Goal: Task Accomplishment & Management: Manage account settings

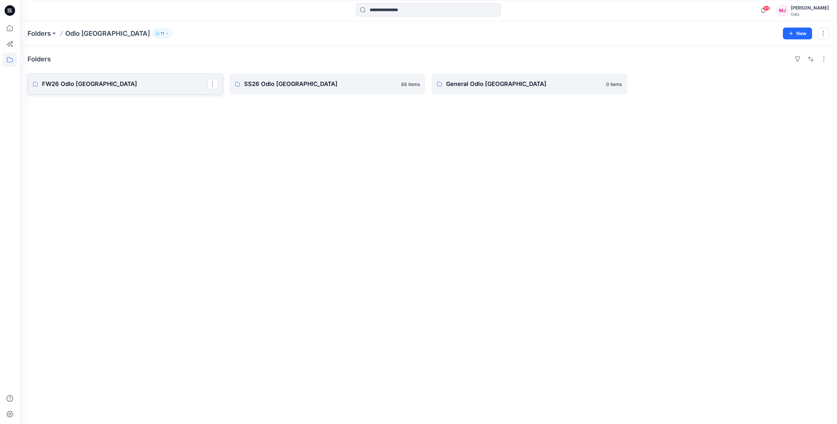
click at [138, 82] on p "FW26 Odlo [GEOGRAPHIC_DATA]" at bounding box center [124, 83] width 165 height 9
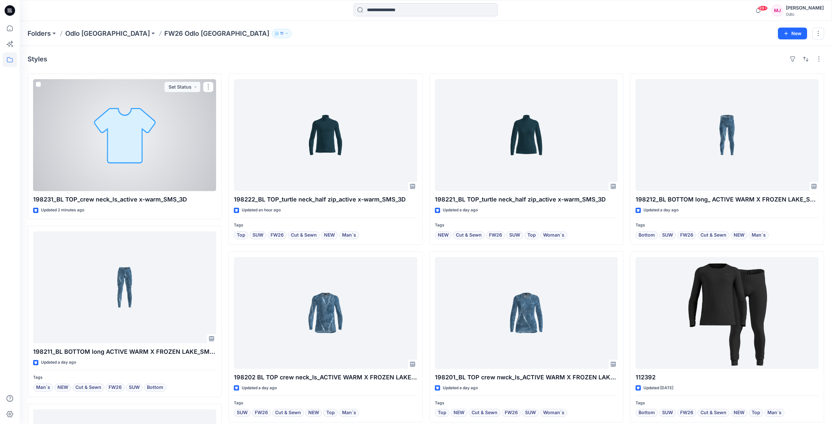
click at [141, 186] on div at bounding box center [124, 135] width 183 height 112
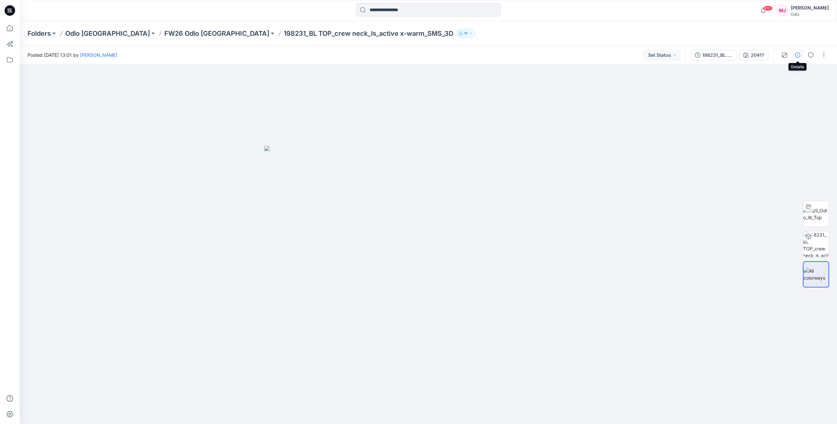
click at [794, 55] on button "button" at bounding box center [797, 55] width 10 height 10
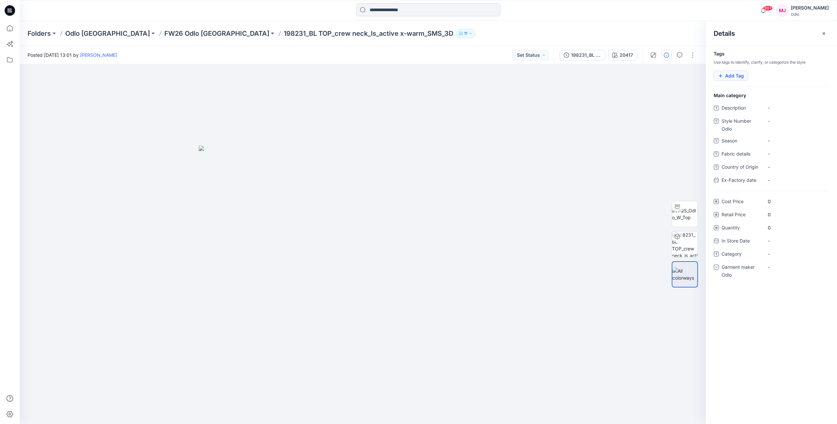
click at [734, 76] on button "Add Tag" at bounding box center [730, 75] width 34 height 10
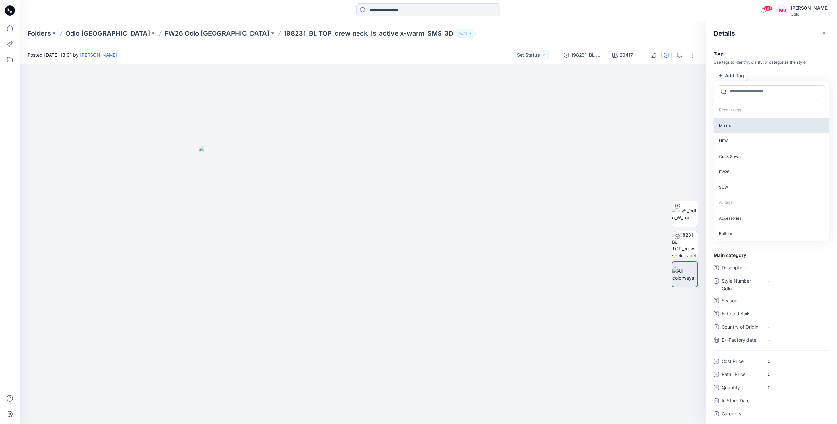
click at [730, 128] on p "Man`s" at bounding box center [770, 125] width 115 height 15
click at [730, 128] on p "NEW" at bounding box center [770, 124] width 115 height 15
click at [734, 75] on icon "Remove tag" at bounding box center [735, 75] width 6 height 6
click at [731, 139] on p "Cut & Sewn" at bounding box center [770, 139] width 115 height 15
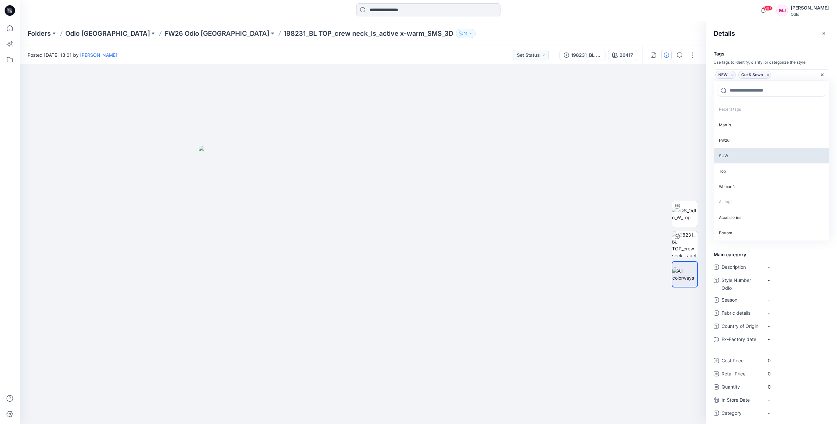
click at [731, 139] on p "FW26" at bounding box center [770, 139] width 115 height 15
click at [731, 139] on p "SUW" at bounding box center [770, 139] width 115 height 15
click at [731, 139] on p "Top" at bounding box center [770, 139] width 115 height 15
click at [731, 149] on p "Woman`s" at bounding box center [770, 150] width 115 height 15
click at [801, 38] on div "Details" at bounding box center [771, 33] width 131 height 25
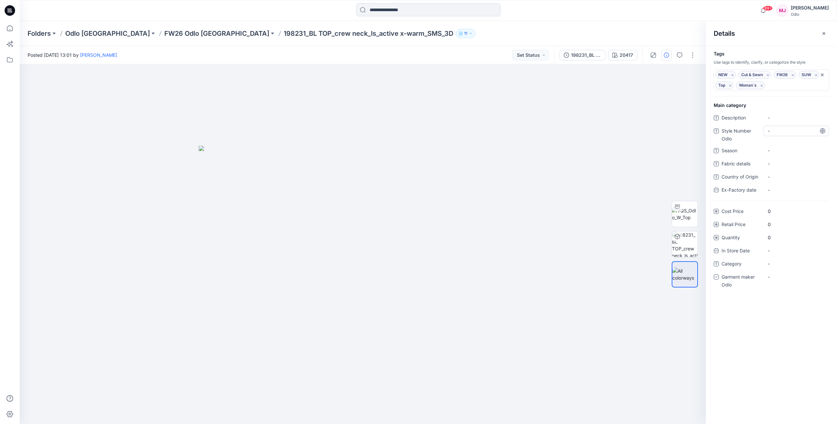
click at [781, 130] on Odlo "-" at bounding box center [795, 130] width 57 height 7
type textarea "******"
click at [784, 279] on div "-" at bounding box center [796, 276] width 66 height 10
click at [791, 314] on div "Odlo [GEOGRAPHIC_DATA]" at bounding box center [796, 317] width 63 height 13
click at [628, 33] on div "Folders Odlo Romania FW26 Odlo Romania 198231_BL TOP_crew neck_ls_active x-warm…" at bounding box center [403, 33] width 750 height 9
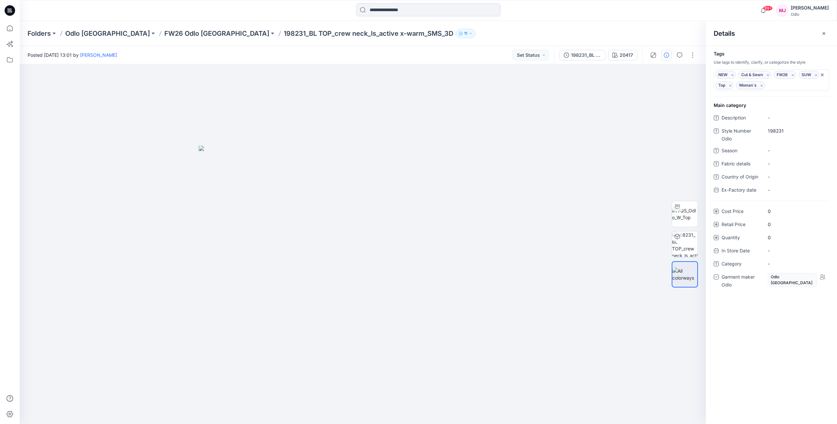
click at [822, 35] on icon "button" at bounding box center [823, 33] width 5 height 5
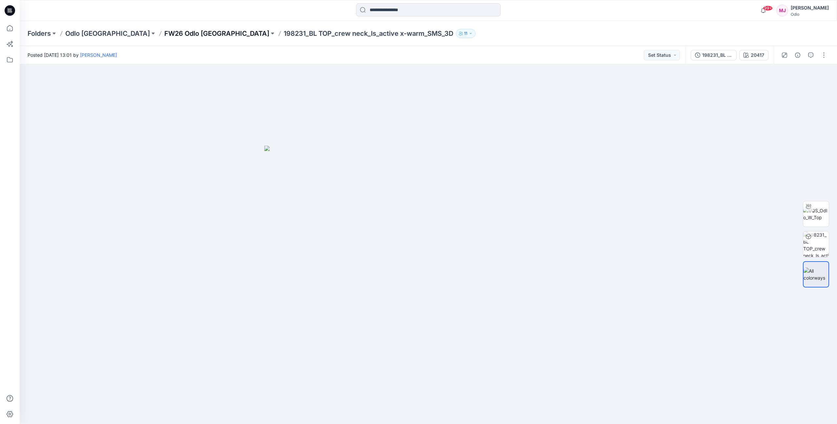
click at [171, 32] on p "FW26 Odlo [GEOGRAPHIC_DATA]" at bounding box center [216, 33] width 105 height 9
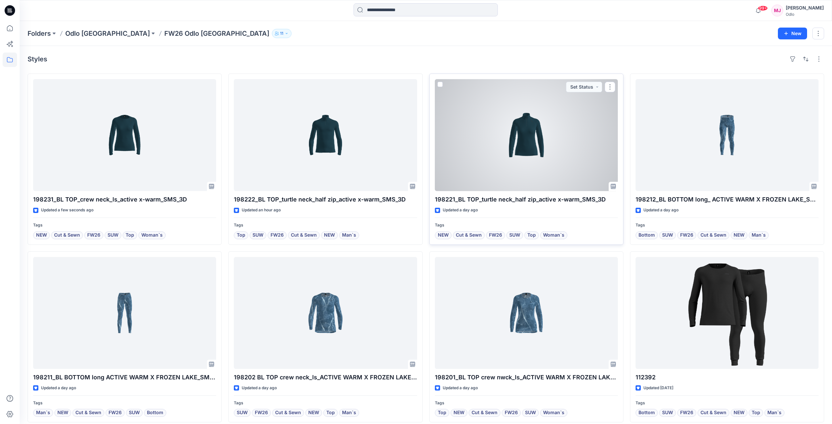
click at [561, 131] on div at bounding box center [526, 135] width 183 height 112
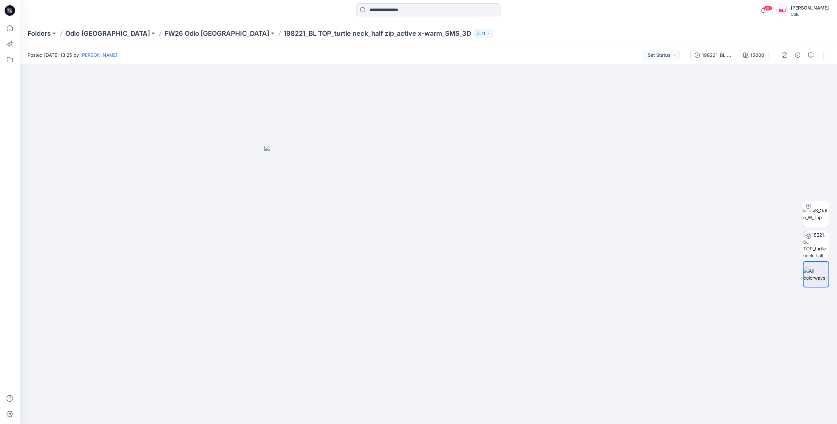
click at [821, 58] on button "button" at bounding box center [823, 55] width 10 height 10
click at [795, 86] on button "Edit" at bounding box center [796, 89] width 60 height 12
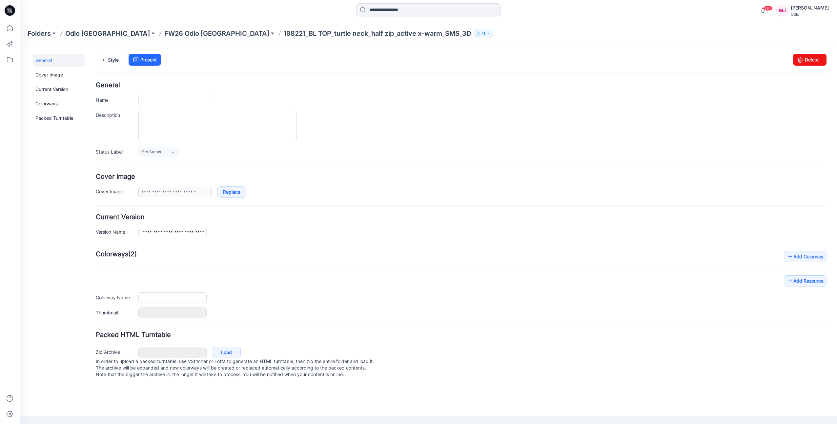
type input "**********"
type input "*****"
type input "**********"
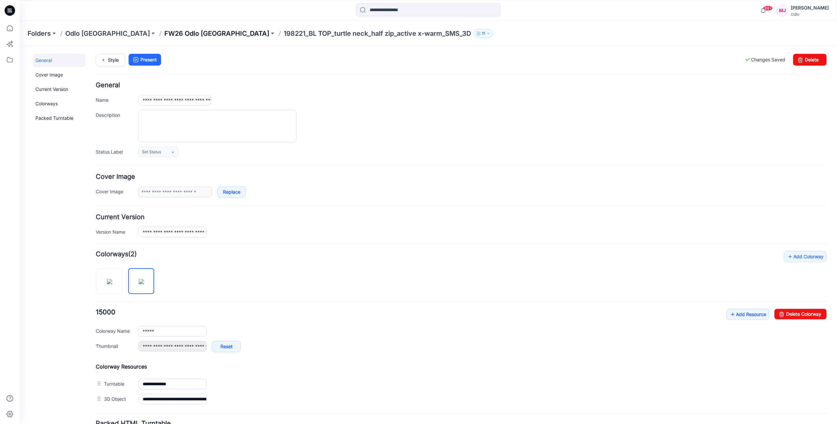
click at [164, 29] on p "FW26 Odlo [GEOGRAPHIC_DATA]" at bounding box center [216, 33] width 105 height 9
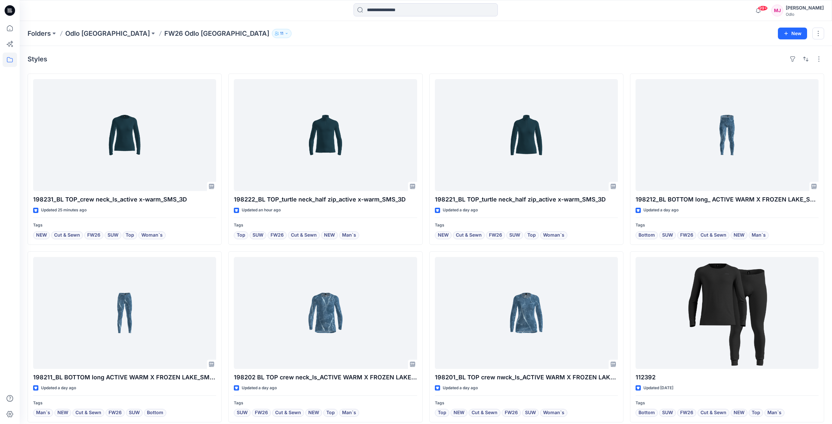
click at [281, 42] on div "Folders Odlo Romania FW26 Odlo Romania 11 New" at bounding box center [426, 33] width 812 height 25
click at [408, 57] on div "Styles" at bounding box center [426, 59] width 796 height 10
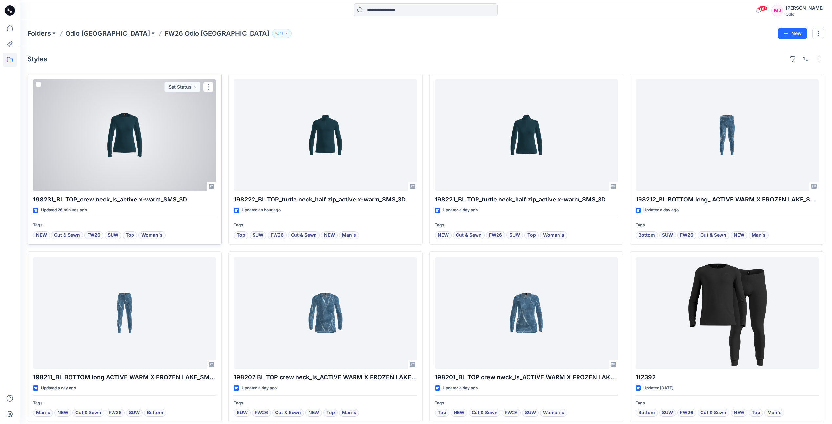
click at [106, 133] on div at bounding box center [124, 135] width 183 height 112
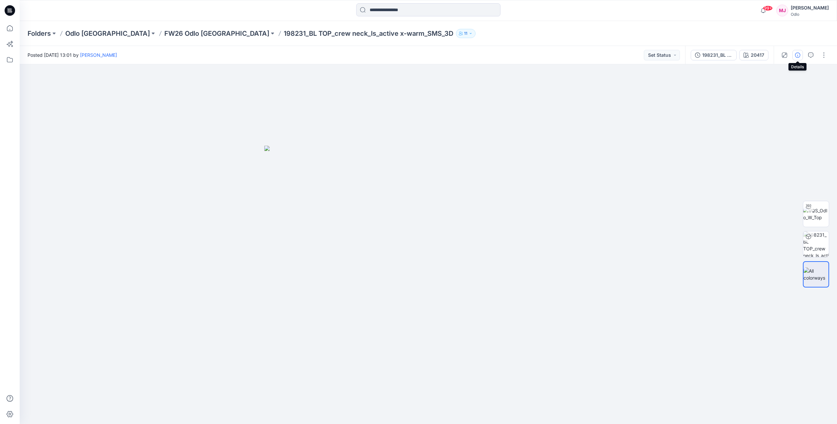
click at [797, 55] on icon "button" at bounding box center [797, 54] width 5 height 5
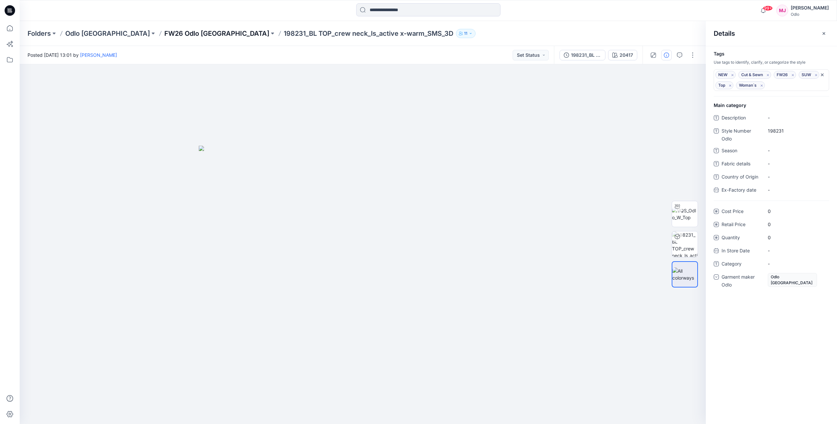
click at [164, 33] on p "FW26 Odlo [GEOGRAPHIC_DATA]" at bounding box center [216, 33] width 105 height 9
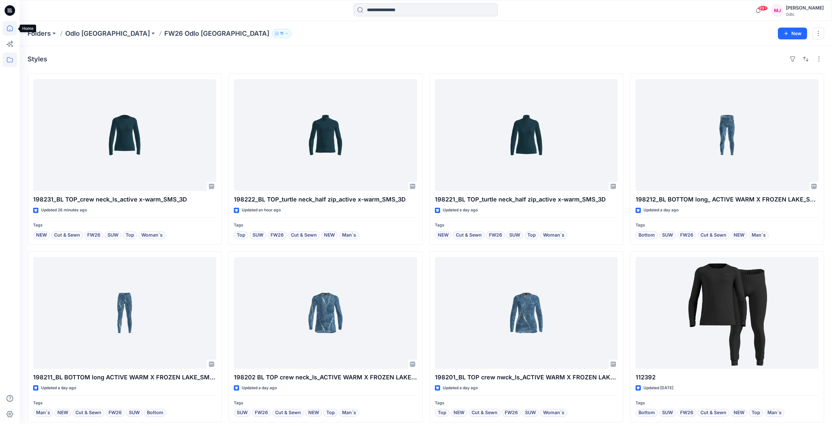
click at [10, 30] on icon at bounding box center [10, 28] width 14 height 14
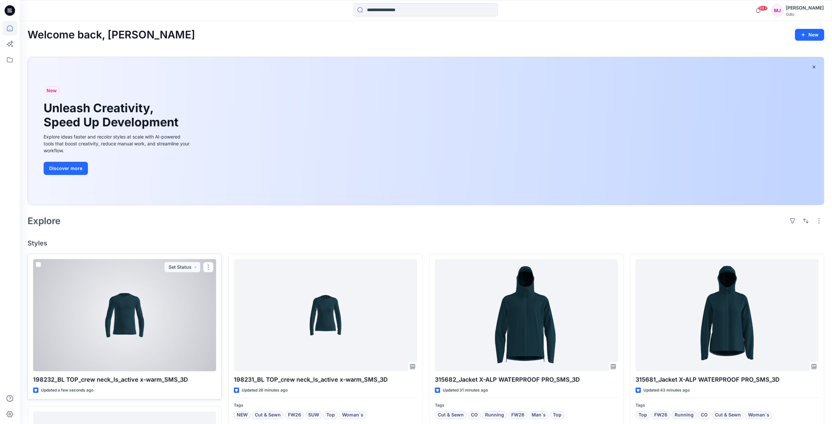
click at [148, 300] on div at bounding box center [124, 315] width 183 height 112
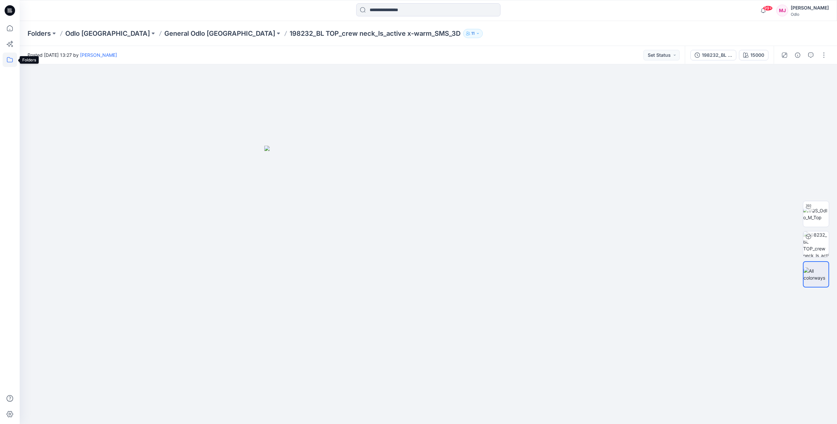
click at [11, 61] on icon at bounding box center [10, 59] width 14 height 14
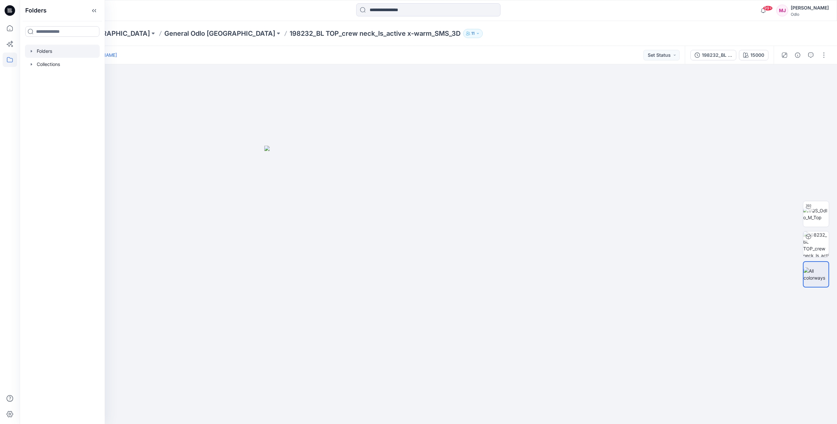
click at [35, 51] on div at bounding box center [62, 51] width 75 height 13
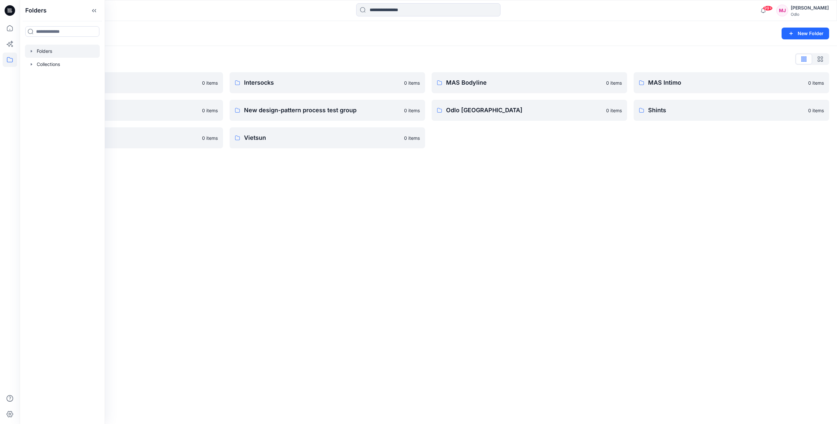
click at [521, 235] on div "Folders New Folder Folders List Gennex, Tayeh 0 items Memteks 0 items Sportstex…" at bounding box center [428, 222] width 817 height 403
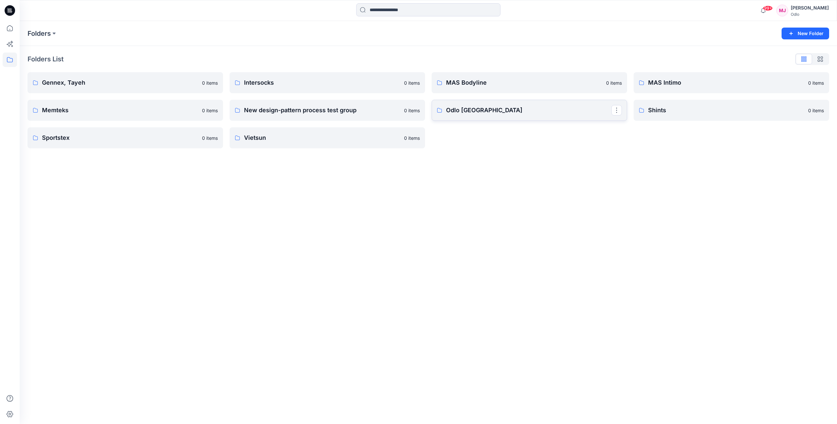
click at [479, 111] on p "Odlo [GEOGRAPHIC_DATA]" at bounding box center [528, 110] width 165 height 9
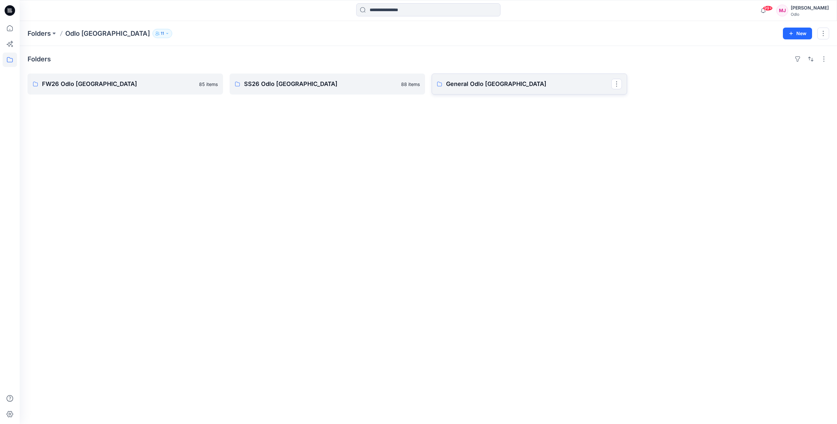
click at [466, 86] on p "General Odlo Romania" at bounding box center [528, 83] width 165 height 9
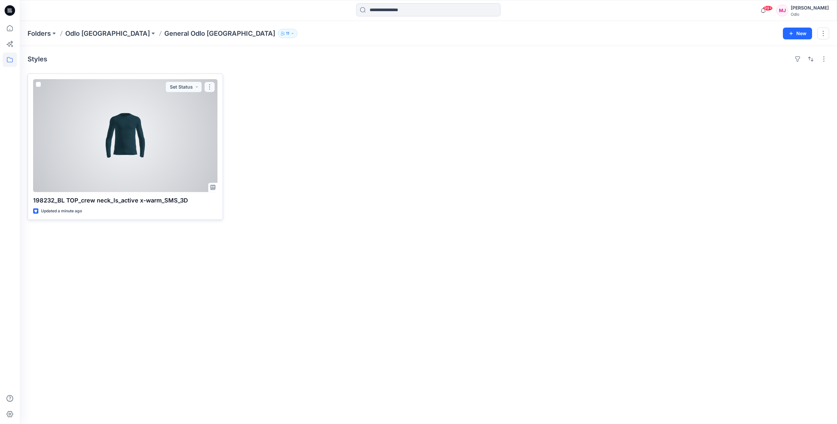
click at [211, 88] on button "button" at bounding box center [209, 87] width 10 height 10
click at [223, 153] on p "Move to" at bounding box center [225, 150] width 17 height 7
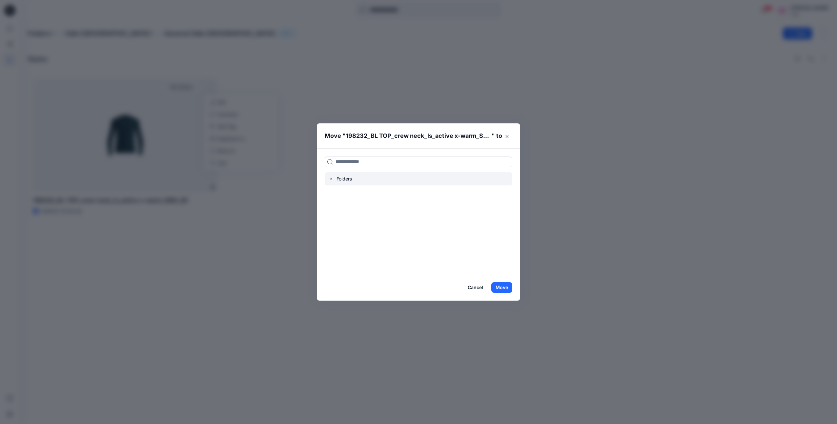
click at [331, 178] on icon "button" at bounding box center [330, 178] width 1 height 2
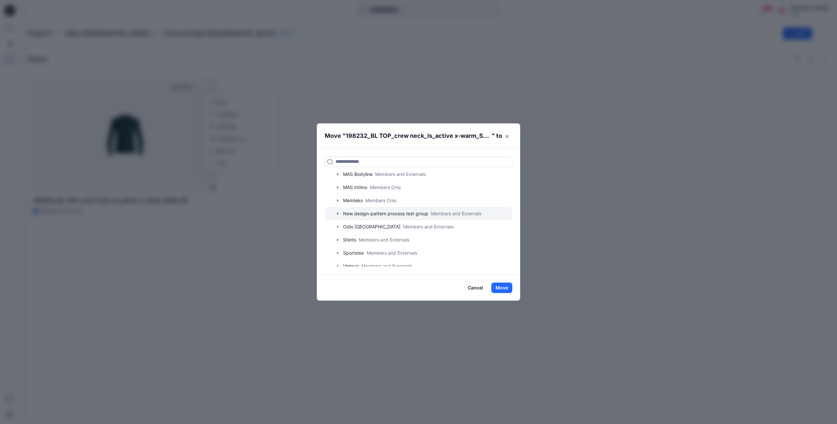
scroll to position [50, 0]
click at [338, 221] on icon "button" at bounding box center [337, 220] width 5 height 5
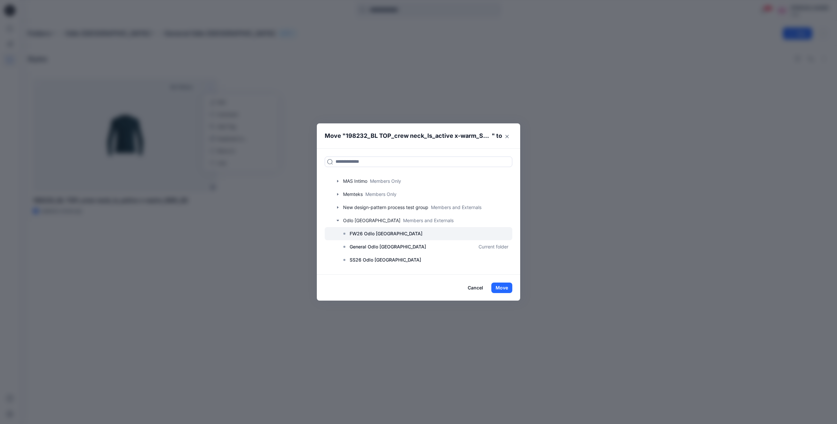
click at [368, 236] on p "FW26 Odlo [GEOGRAPHIC_DATA]" at bounding box center [385, 233] width 73 height 8
click at [503, 286] on button "Move" at bounding box center [501, 287] width 21 height 10
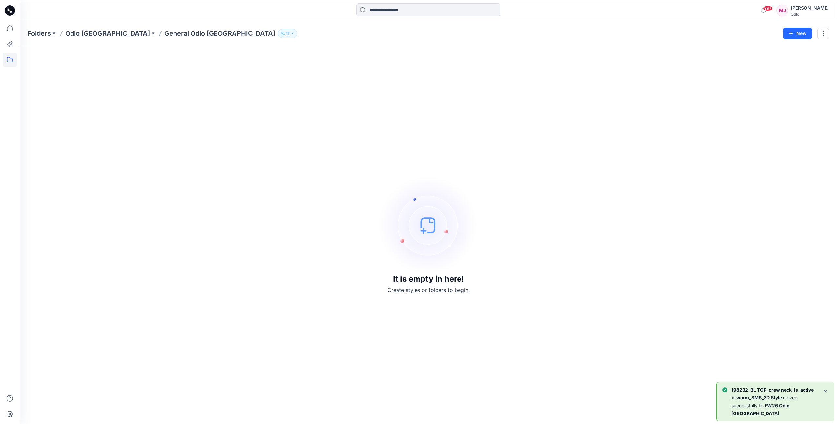
click at [92, 33] on p "Odlo [GEOGRAPHIC_DATA]" at bounding box center [107, 33] width 85 height 9
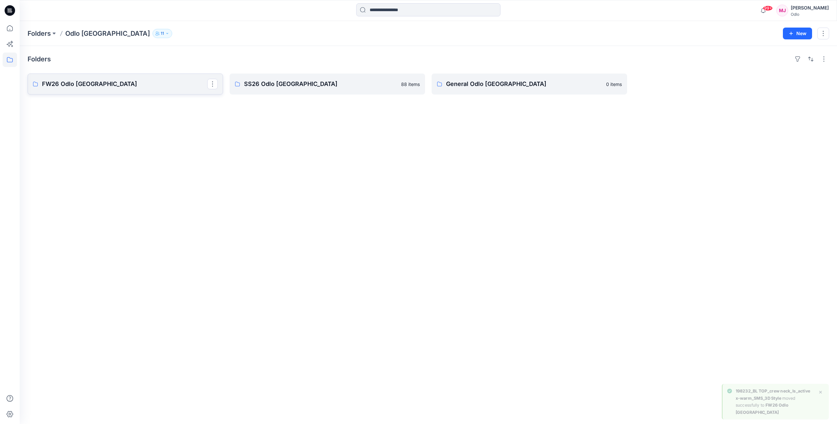
click at [101, 83] on p "FW26 Odlo [GEOGRAPHIC_DATA]" at bounding box center [124, 83] width 165 height 9
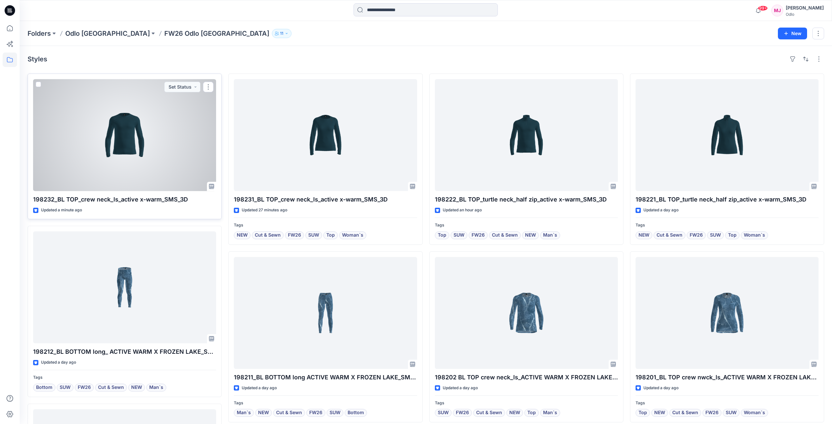
click at [136, 148] on div at bounding box center [124, 135] width 183 height 112
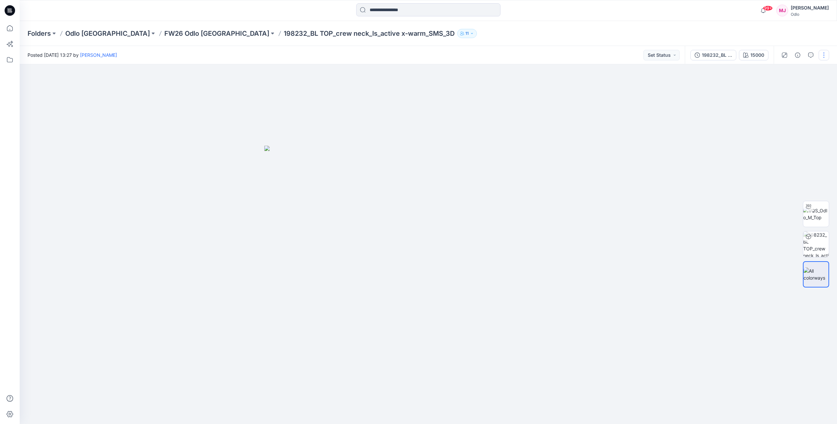
click at [823, 58] on button "button" at bounding box center [823, 55] width 10 height 10
click at [781, 91] on p "Edit" at bounding box center [782, 88] width 8 height 7
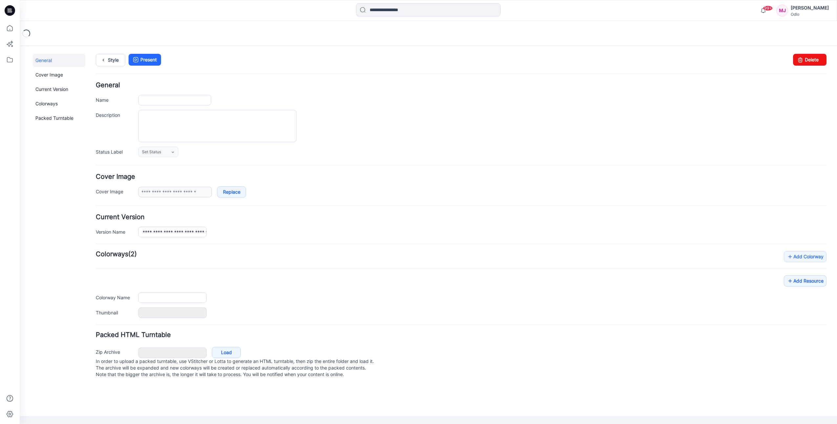
type input "**********"
type input "*****"
type input "**********"
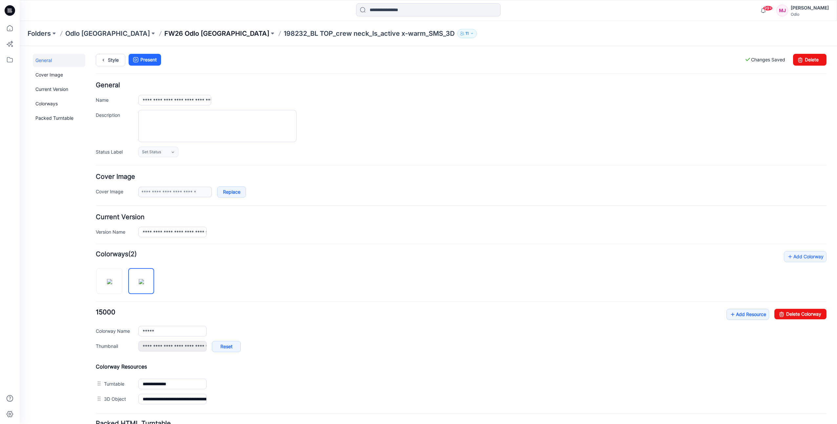
click at [164, 35] on p "FW26 Odlo [GEOGRAPHIC_DATA]" at bounding box center [216, 33] width 105 height 9
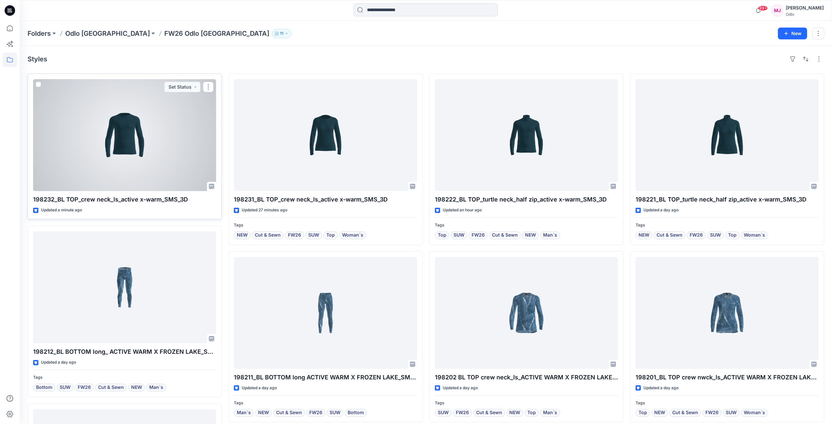
click at [151, 160] on div at bounding box center [124, 135] width 183 height 112
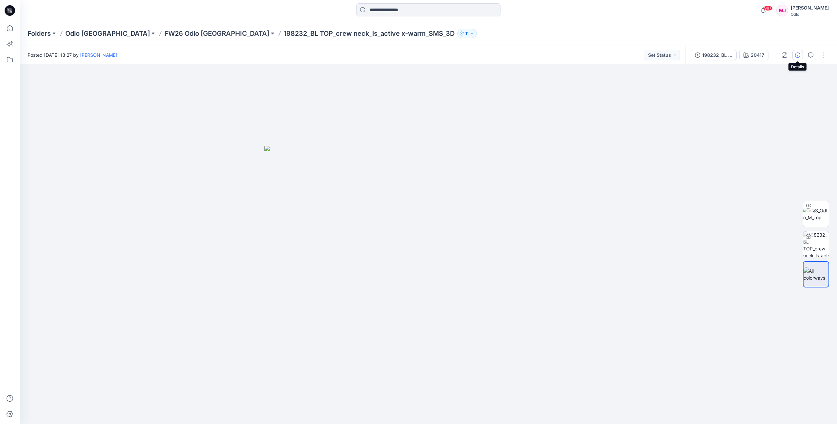
click at [795, 57] on icon "button" at bounding box center [797, 54] width 5 height 5
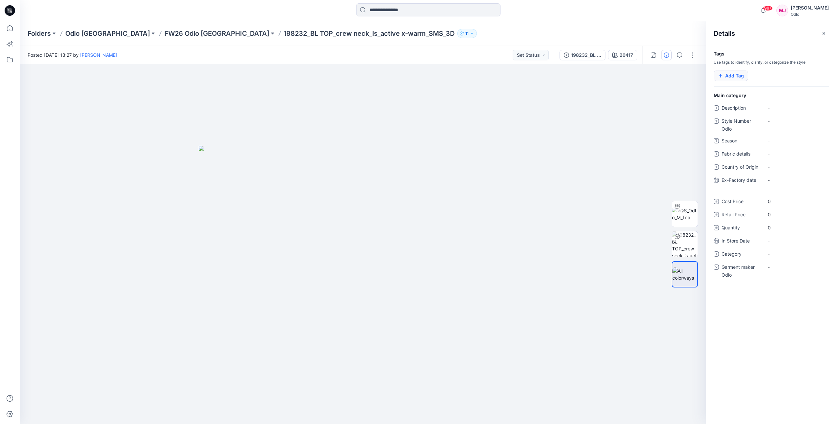
click at [722, 76] on icon "button" at bounding box center [720, 75] width 5 height 5
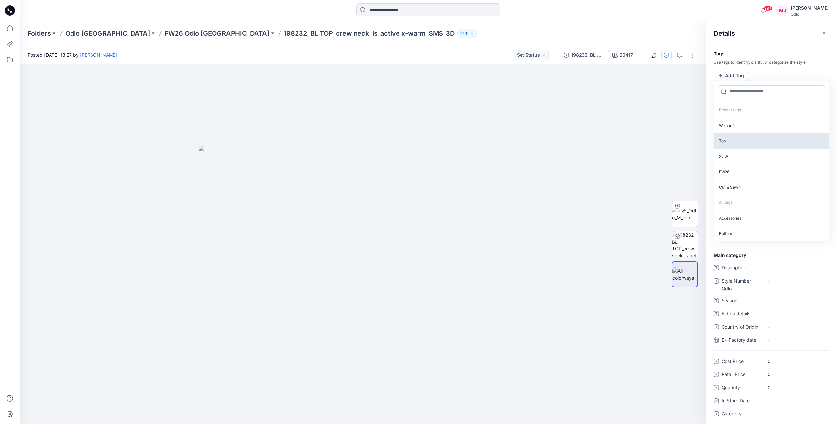
click at [744, 139] on p "Top" at bounding box center [770, 140] width 115 height 15
click at [744, 140] on p "SUW" at bounding box center [770, 139] width 115 height 15
click at [744, 141] on p "FW26" at bounding box center [770, 139] width 115 height 15
click at [744, 141] on p "Cut & Sewn" at bounding box center [770, 139] width 115 height 15
click at [744, 141] on p "NEW" at bounding box center [770, 139] width 115 height 15
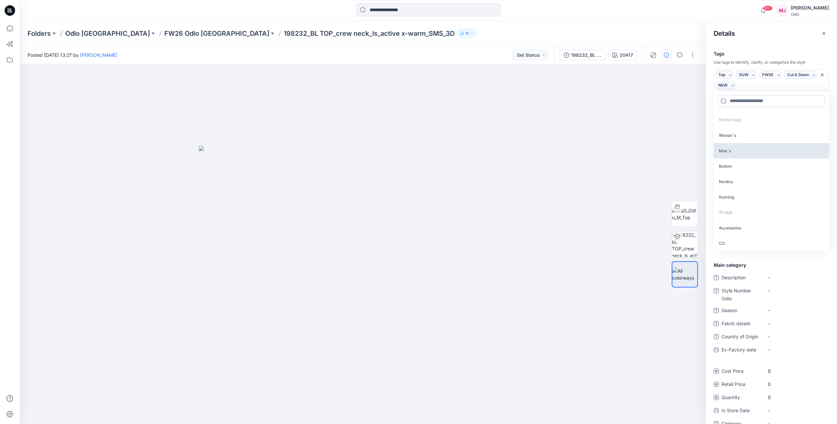
click at [743, 149] on p "Man`s" at bounding box center [770, 150] width 115 height 15
click at [773, 31] on div "Details" at bounding box center [771, 33] width 131 height 25
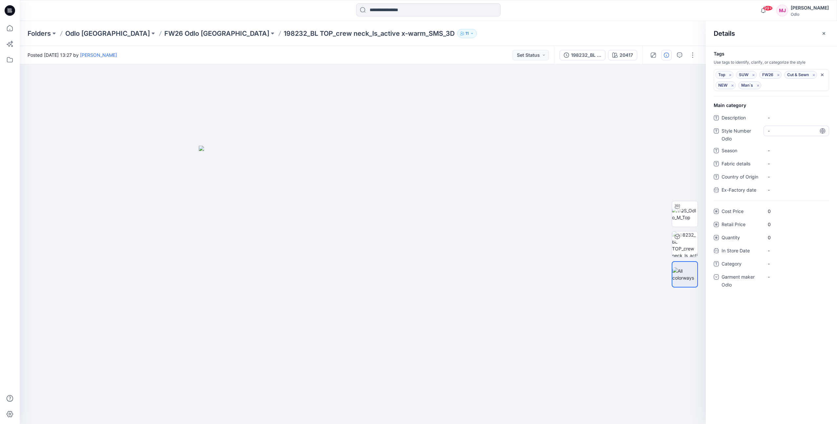
click at [783, 131] on Odlo "-" at bounding box center [795, 130] width 57 height 7
type textarea "******"
click at [786, 277] on div "-" at bounding box center [796, 276] width 66 height 10
click at [787, 319] on div "Odlo [GEOGRAPHIC_DATA]" at bounding box center [796, 317] width 63 height 13
click at [668, 31] on div "Folders Odlo Romania FW26 Odlo Romania 198232_BL TOP_crew neck_ls_active x-warm…" at bounding box center [403, 33] width 750 height 9
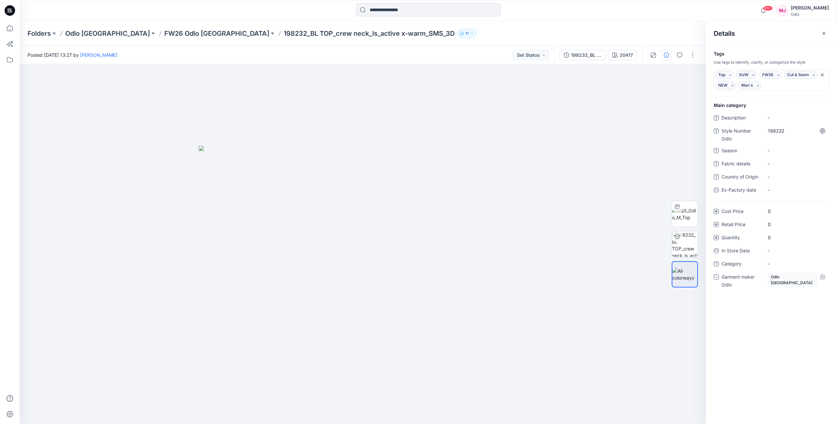
click at [826, 31] on button "button" at bounding box center [823, 33] width 10 height 10
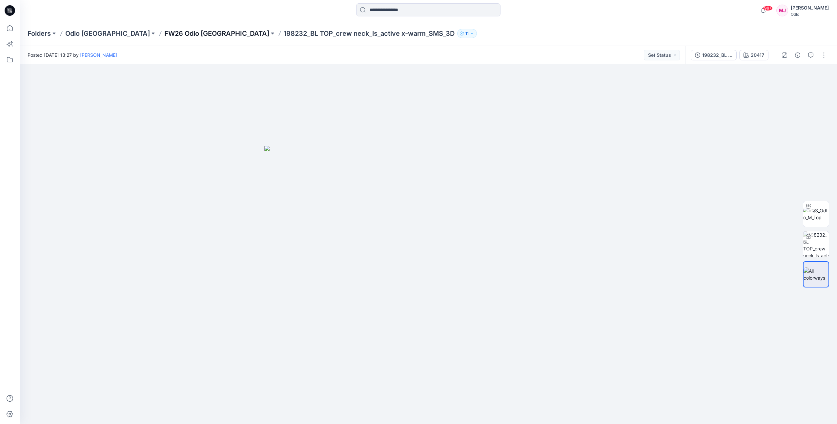
click at [164, 30] on p "FW26 Odlo [GEOGRAPHIC_DATA]" at bounding box center [216, 33] width 105 height 9
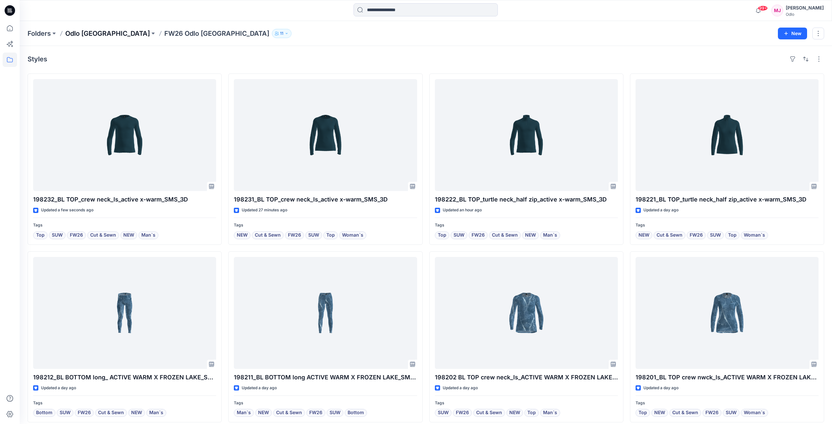
click at [85, 35] on p "Odlo [GEOGRAPHIC_DATA]" at bounding box center [107, 33] width 85 height 9
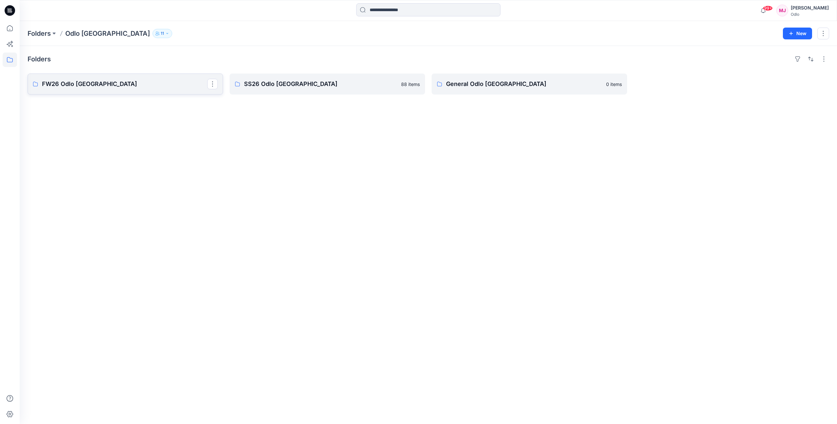
click at [130, 82] on p "FW26 Odlo [GEOGRAPHIC_DATA]" at bounding box center [124, 83] width 165 height 9
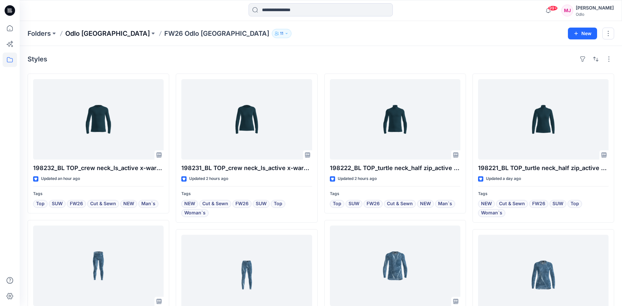
click at [99, 37] on p "Odlo [GEOGRAPHIC_DATA]" at bounding box center [107, 33] width 85 height 9
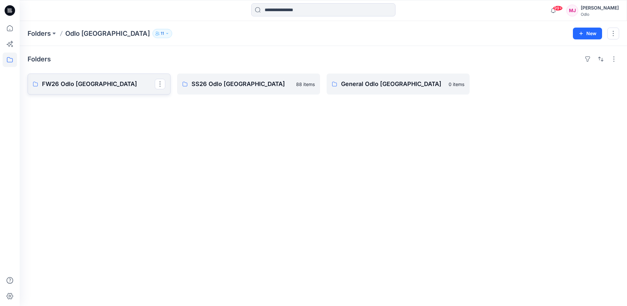
click at [92, 91] on link "FW26 Odlo [GEOGRAPHIC_DATA]" at bounding box center [99, 83] width 143 height 21
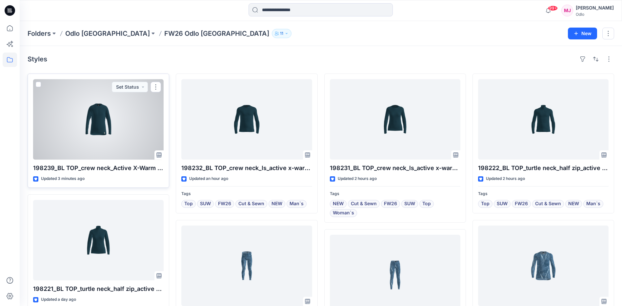
click at [117, 144] on div at bounding box center [98, 119] width 130 height 80
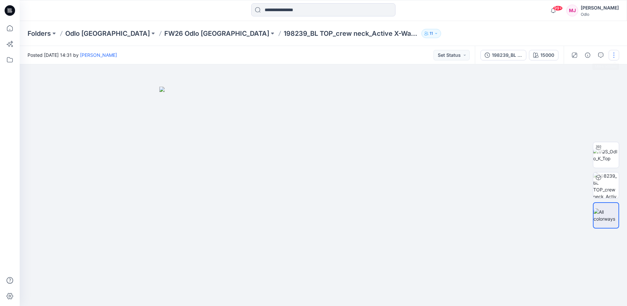
click at [615, 58] on button "button" at bounding box center [613, 55] width 10 height 10
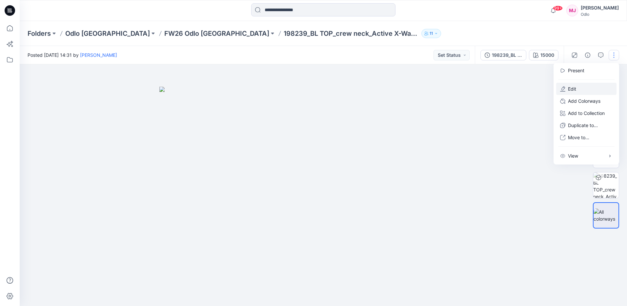
click at [573, 88] on p "Edit" at bounding box center [572, 88] width 8 height 7
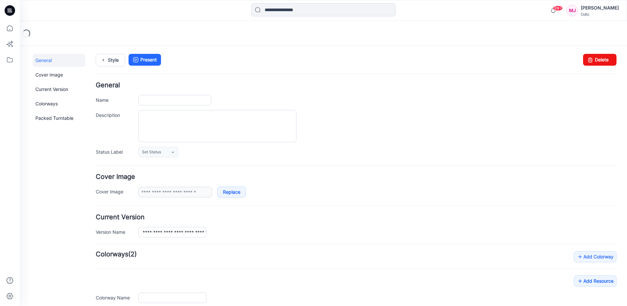
type input "**********"
type input "*****"
type input "**********"
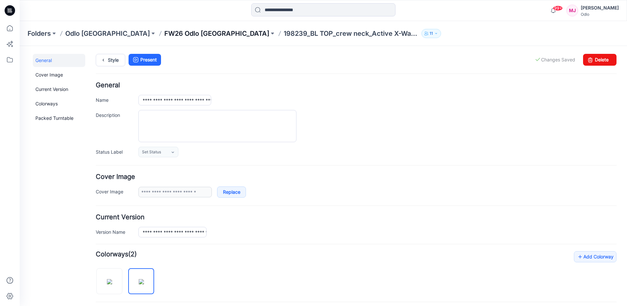
click at [164, 34] on p "FW26 Odlo [GEOGRAPHIC_DATA]" at bounding box center [216, 33] width 105 height 9
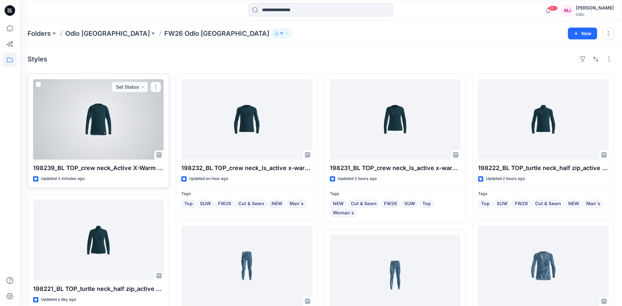
click at [113, 134] on div at bounding box center [98, 119] width 130 height 80
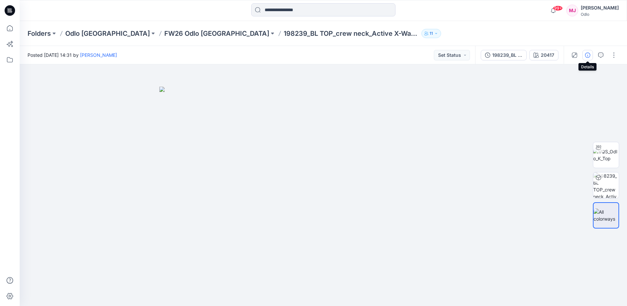
click at [585, 58] on button "button" at bounding box center [587, 55] width 10 height 10
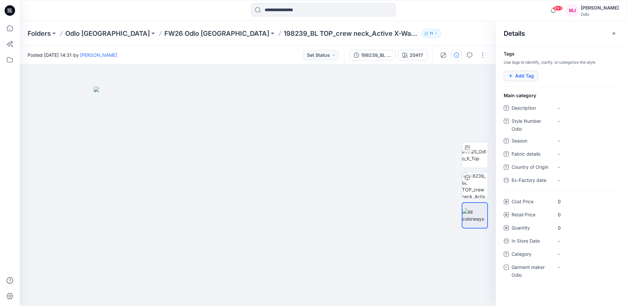
click at [526, 79] on button "Add Tag" at bounding box center [521, 75] width 34 height 10
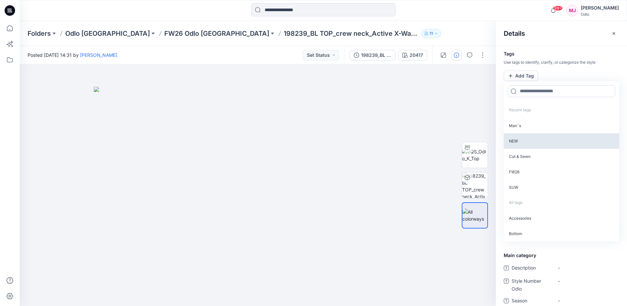
click at [532, 138] on p "NEW" at bounding box center [561, 140] width 115 height 15
click at [532, 138] on p "Cut & Sewn" at bounding box center [561, 139] width 115 height 15
click at [532, 138] on p "FW26" at bounding box center [561, 139] width 115 height 15
click at [532, 138] on p "SUW" at bounding box center [561, 139] width 115 height 15
click at [532, 138] on p "Top" at bounding box center [561, 139] width 115 height 15
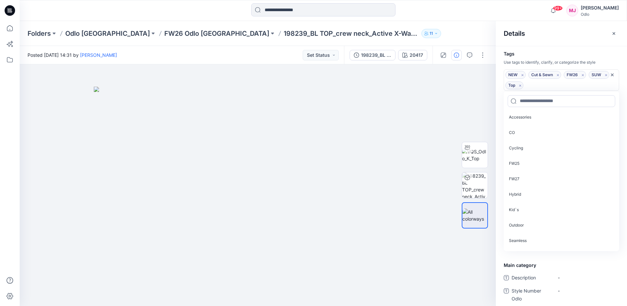
scroll to position [131, 0]
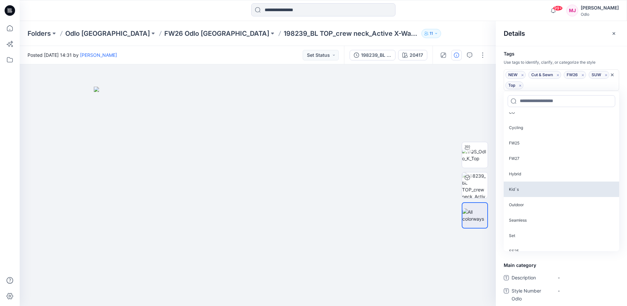
click at [512, 189] on p "Kid`s" at bounding box center [561, 188] width 115 height 15
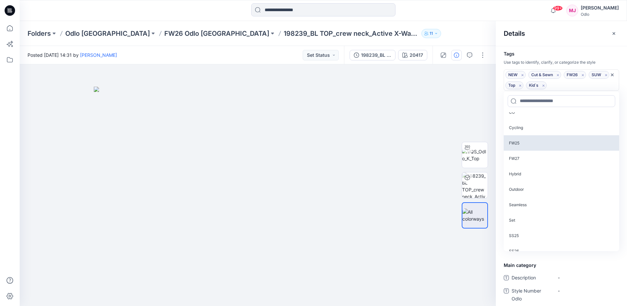
scroll to position [154, 0]
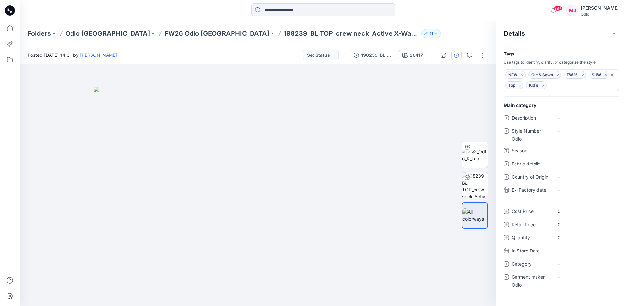
click at [425, 36] on div "Folders Odlo [GEOGRAPHIC_DATA] FW26 Odlo [GEOGRAPHIC_DATA] 198239_BL TOP_crew n…" at bounding box center [298, 33] width 540 height 9
click at [580, 133] on Odlo "-" at bounding box center [586, 130] width 57 height 7
type textarea "******"
click at [573, 276] on div "-" at bounding box center [586, 276] width 66 height 10
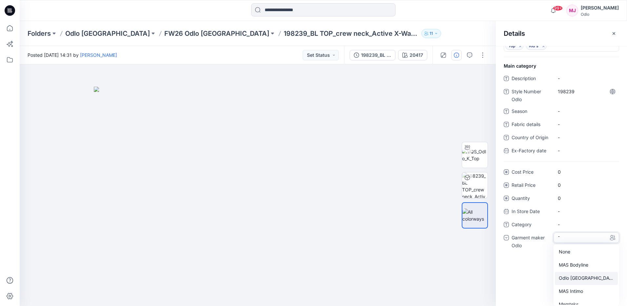
click at [577, 276] on div "Odlo [GEOGRAPHIC_DATA]" at bounding box center [586, 277] width 63 height 13
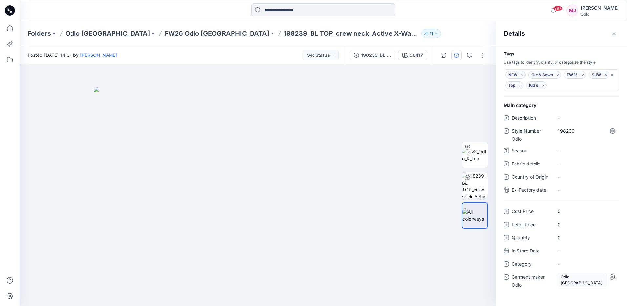
click at [448, 34] on div "Folders Odlo [GEOGRAPHIC_DATA] FW26 Odlo [GEOGRAPHIC_DATA] 198239_BL TOP_crew n…" at bounding box center [298, 33] width 540 height 9
click at [171, 32] on p "FW26 Odlo [GEOGRAPHIC_DATA]" at bounding box center [216, 33] width 105 height 9
